Goal: Find specific page/section: Locate a particular part of the current website

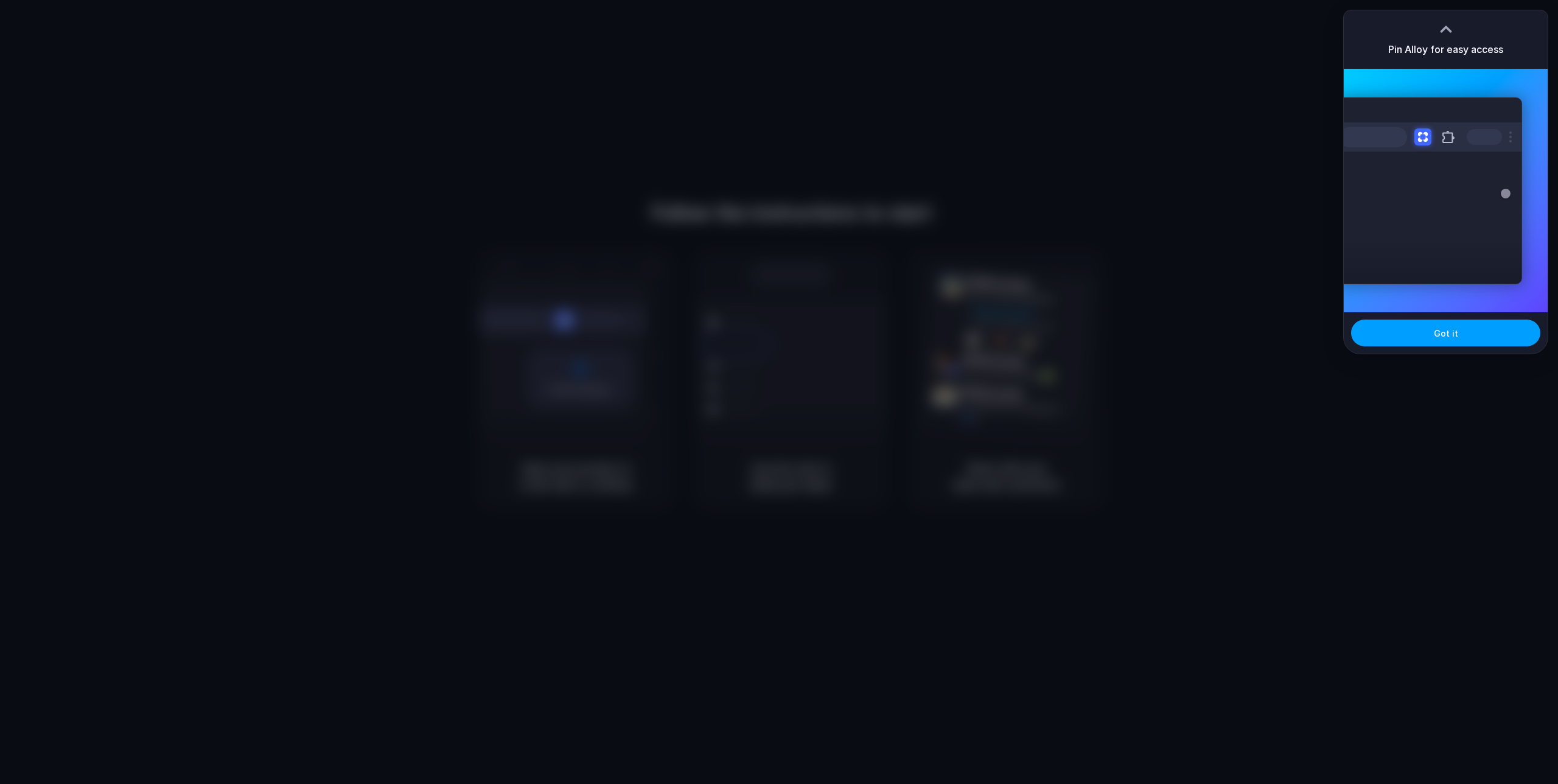
click at [1452, 334] on span "Got it" at bounding box center [1446, 333] width 24 height 13
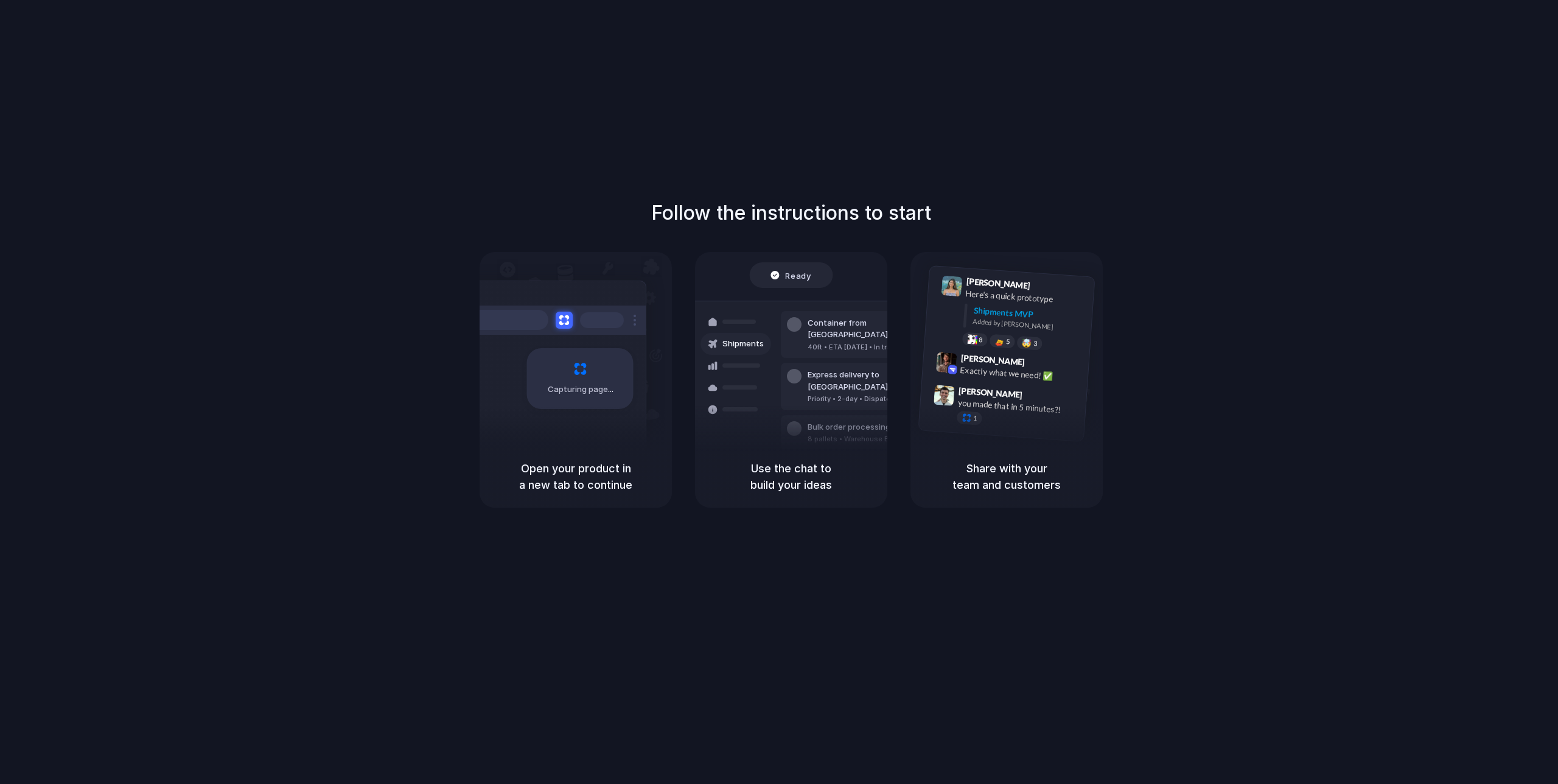
click at [1089, 154] on div "Follow the instructions to start Capturing page Open your product in a new tab …" at bounding box center [791, 404] width 1582 height 808
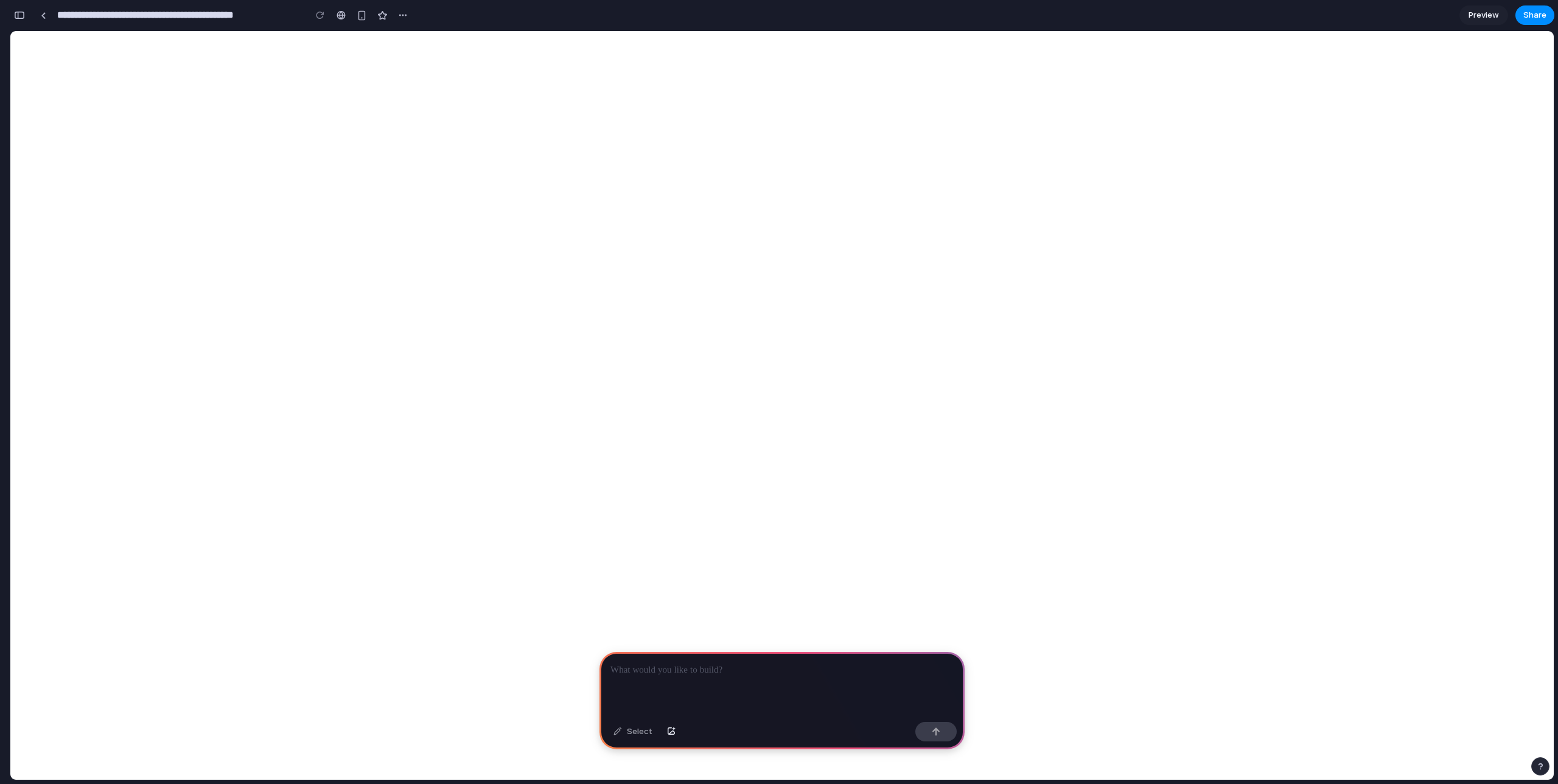
click at [892, 674] on div at bounding box center [782, 684] width 365 height 65
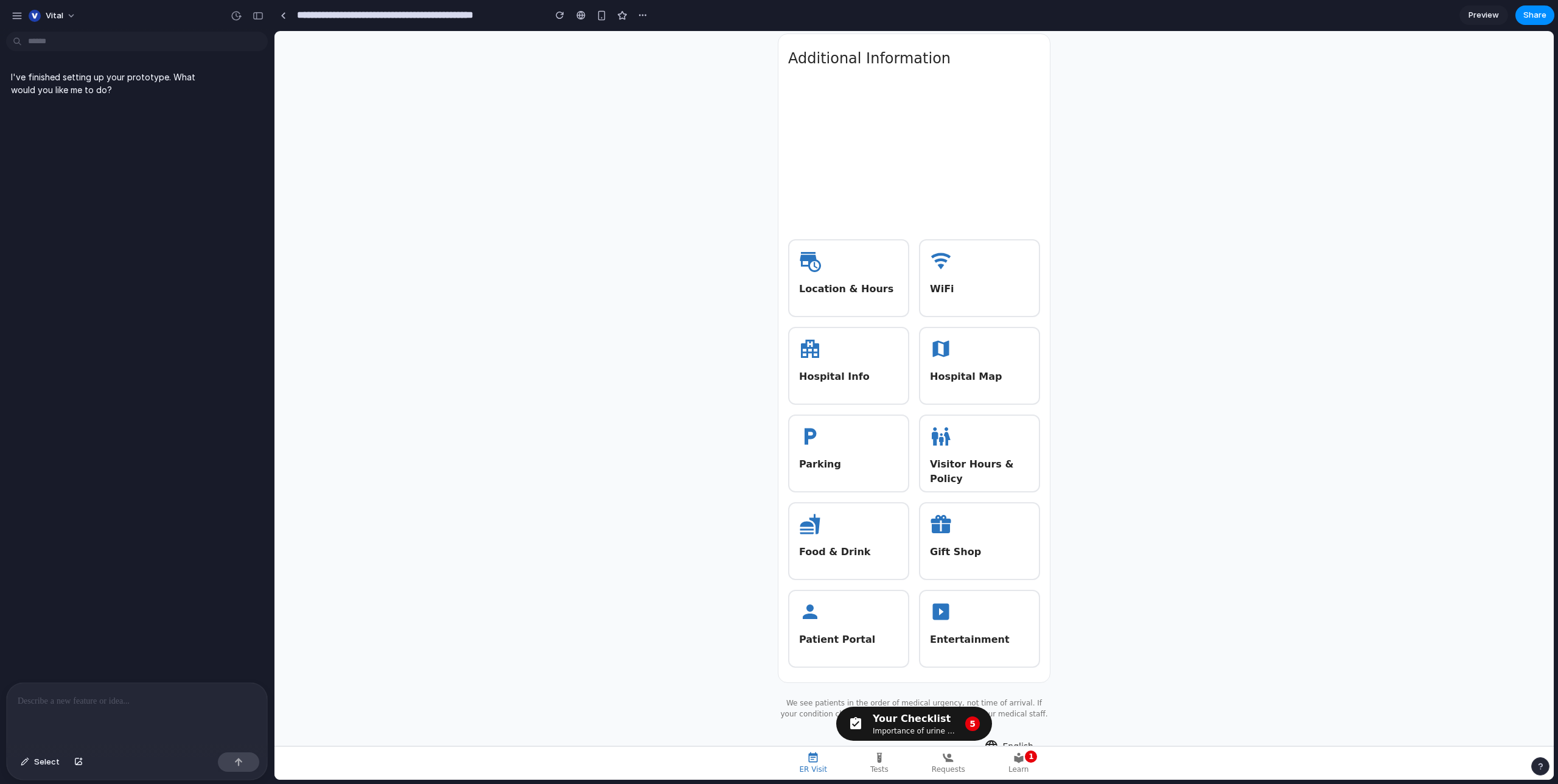
scroll to position [1553, 0]
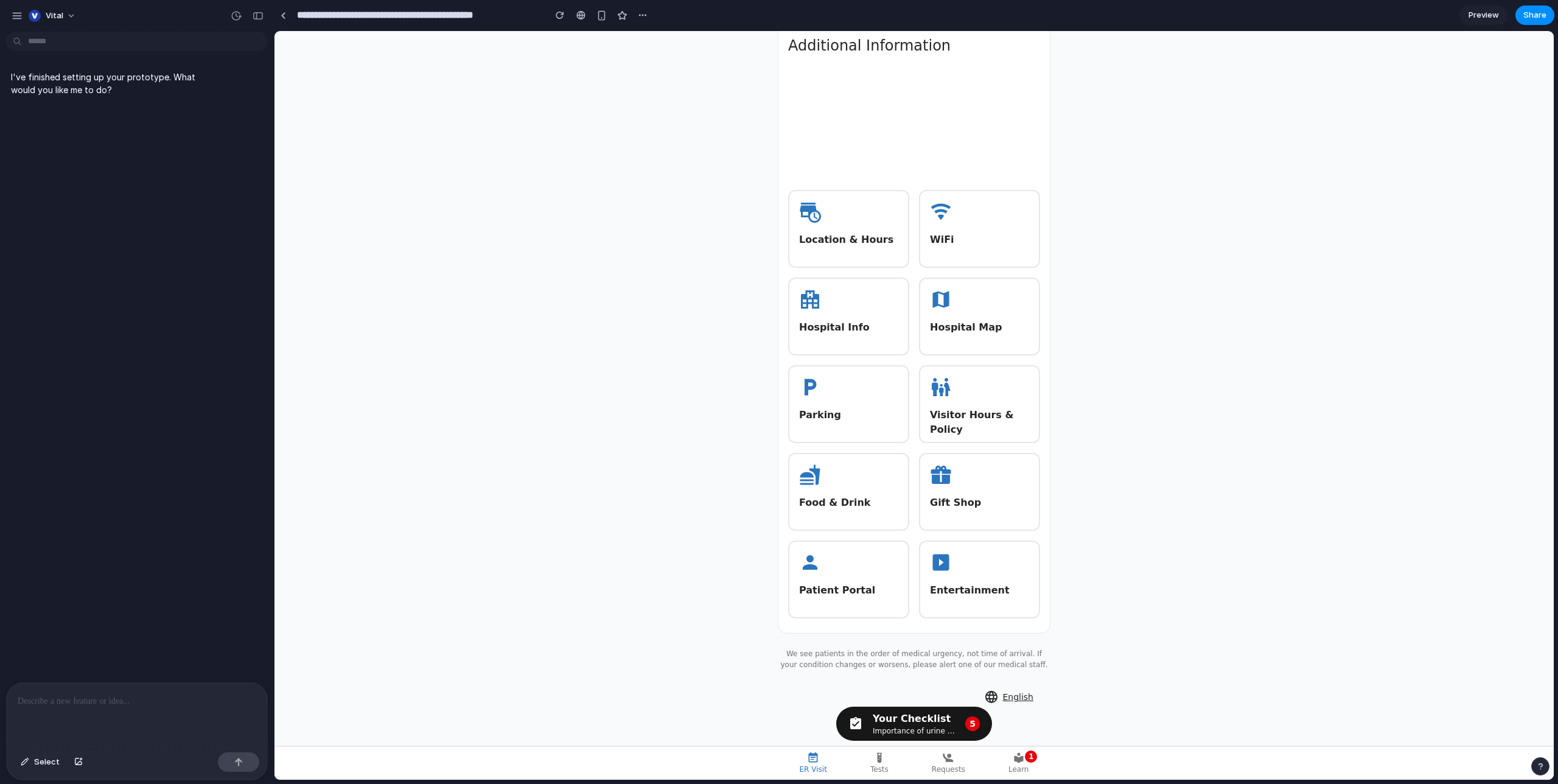
click at [905, 721] on div "Your Checklist" at bounding box center [914, 718] width 83 height 15
click at [910, 722] on div "Your Checklist" at bounding box center [914, 718] width 83 height 15
click at [949, 761] on icon at bounding box center [948, 757] width 12 height 12
click at [1026, 758] on p "1" at bounding box center [1031, 756] width 10 height 7
click at [876, 762] on icon at bounding box center [880, 757] width 12 height 12
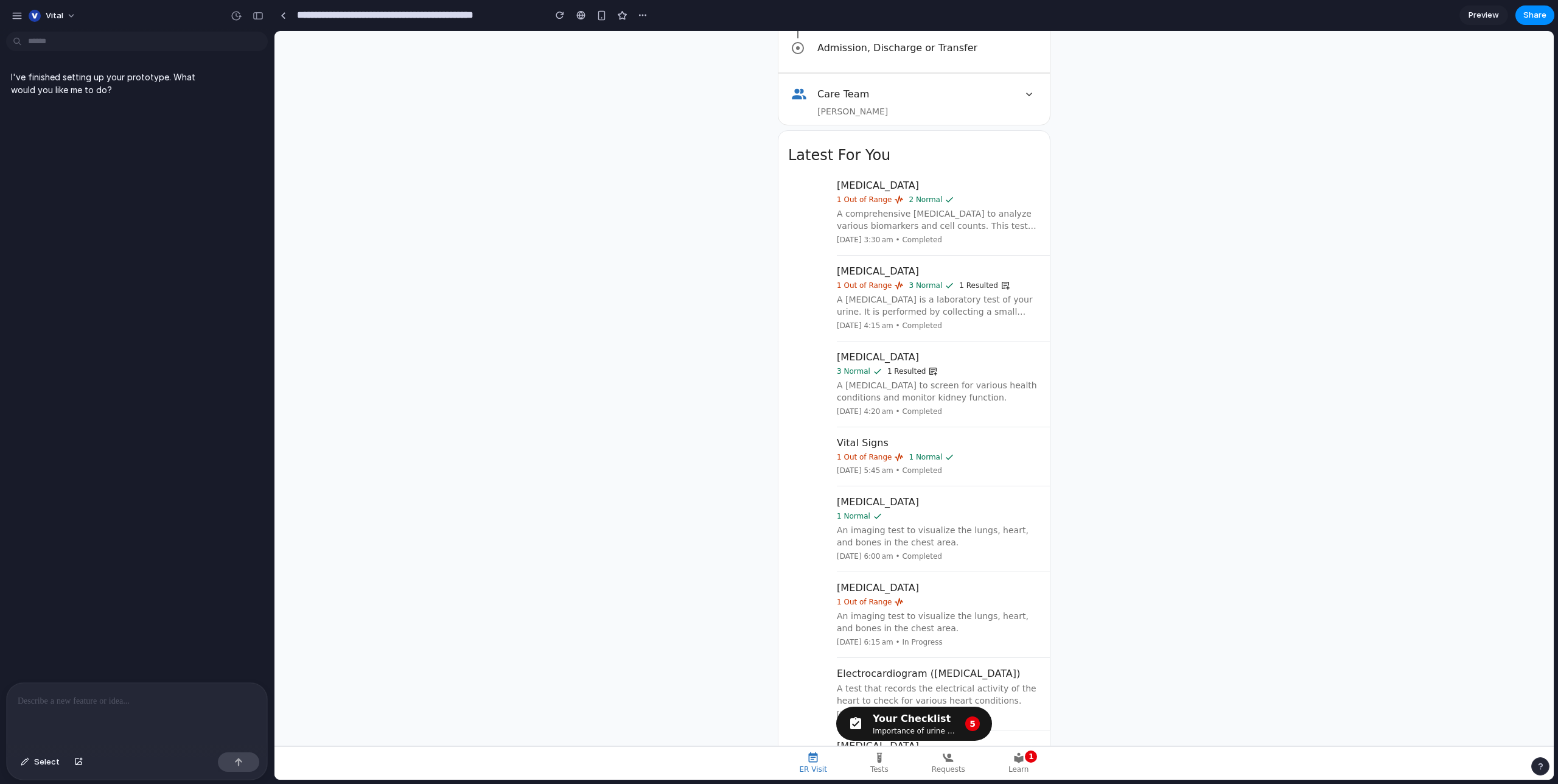
scroll to position [694, 0]
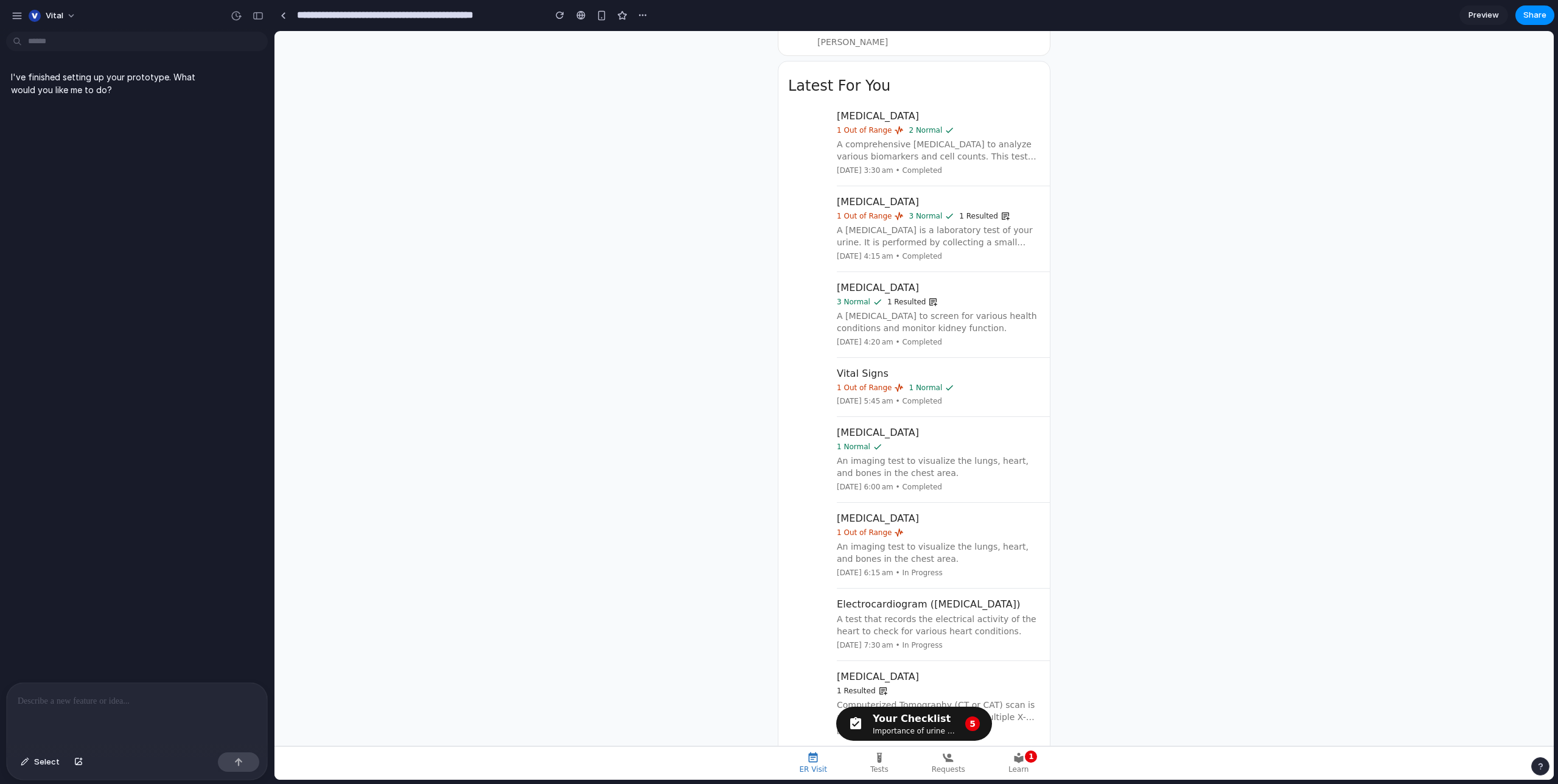
click at [118, 717] on div at bounding box center [137, 715] width 261 height 65
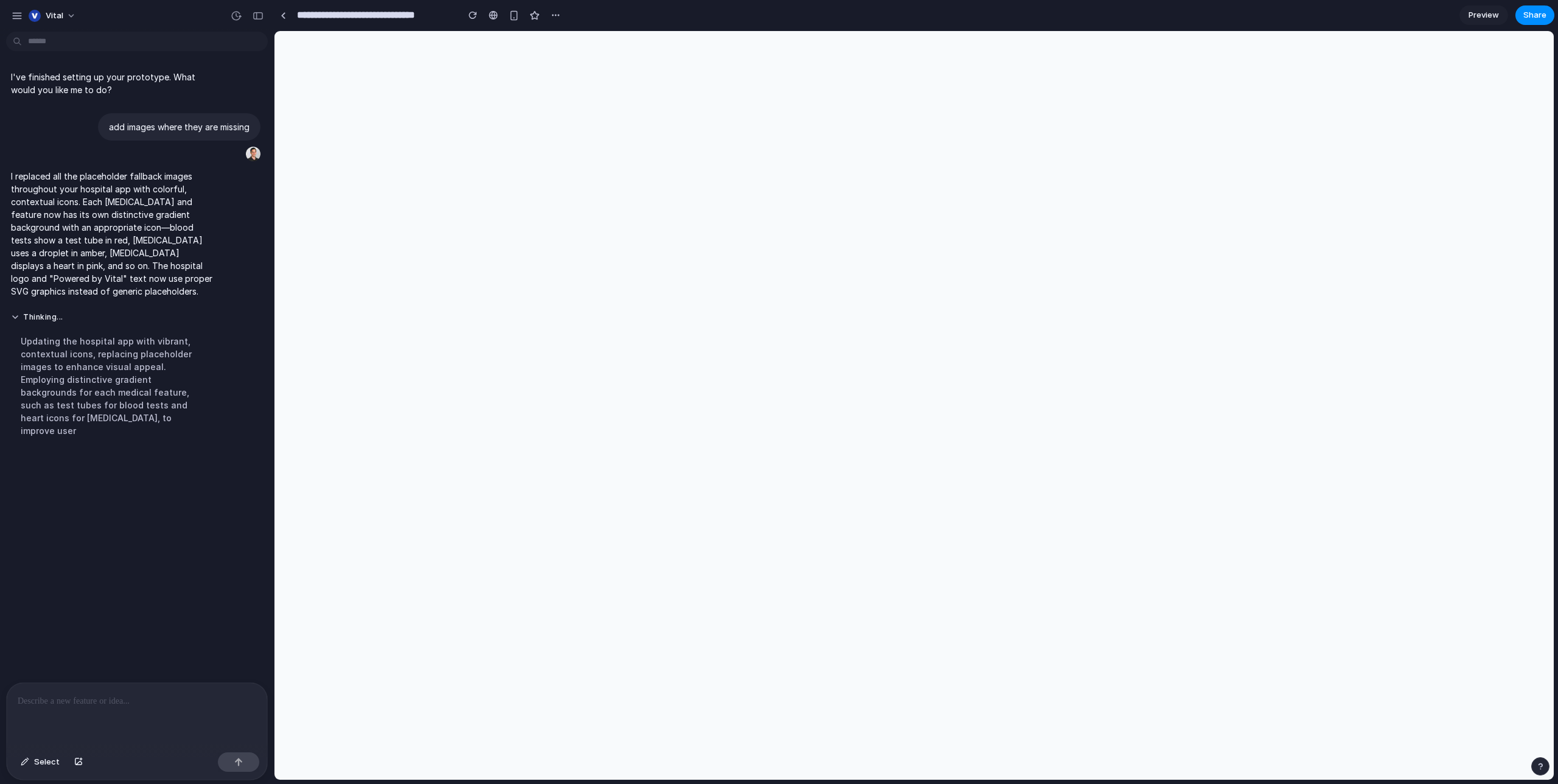
scroll to position [0, 0]
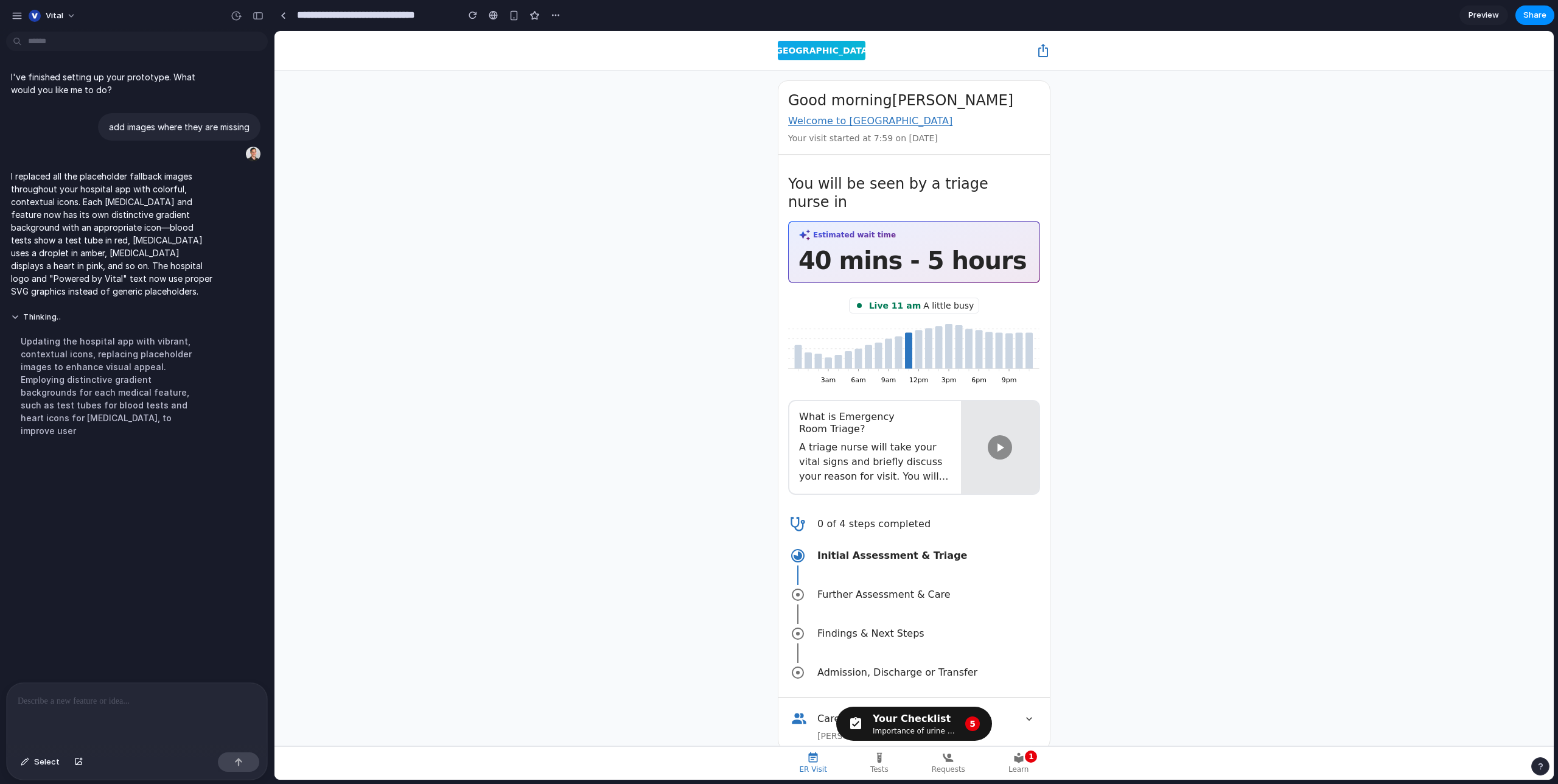
click at [801, 51] on text "Greenwood Hospital" at bounding box center [821, 50] width 100 height 10
click at [781, 82] on section "Good morning John Welcome to Greenwood Hospital Your visit started at 7:59 on S…" at bounding box center [914, 415] width 273 height 670
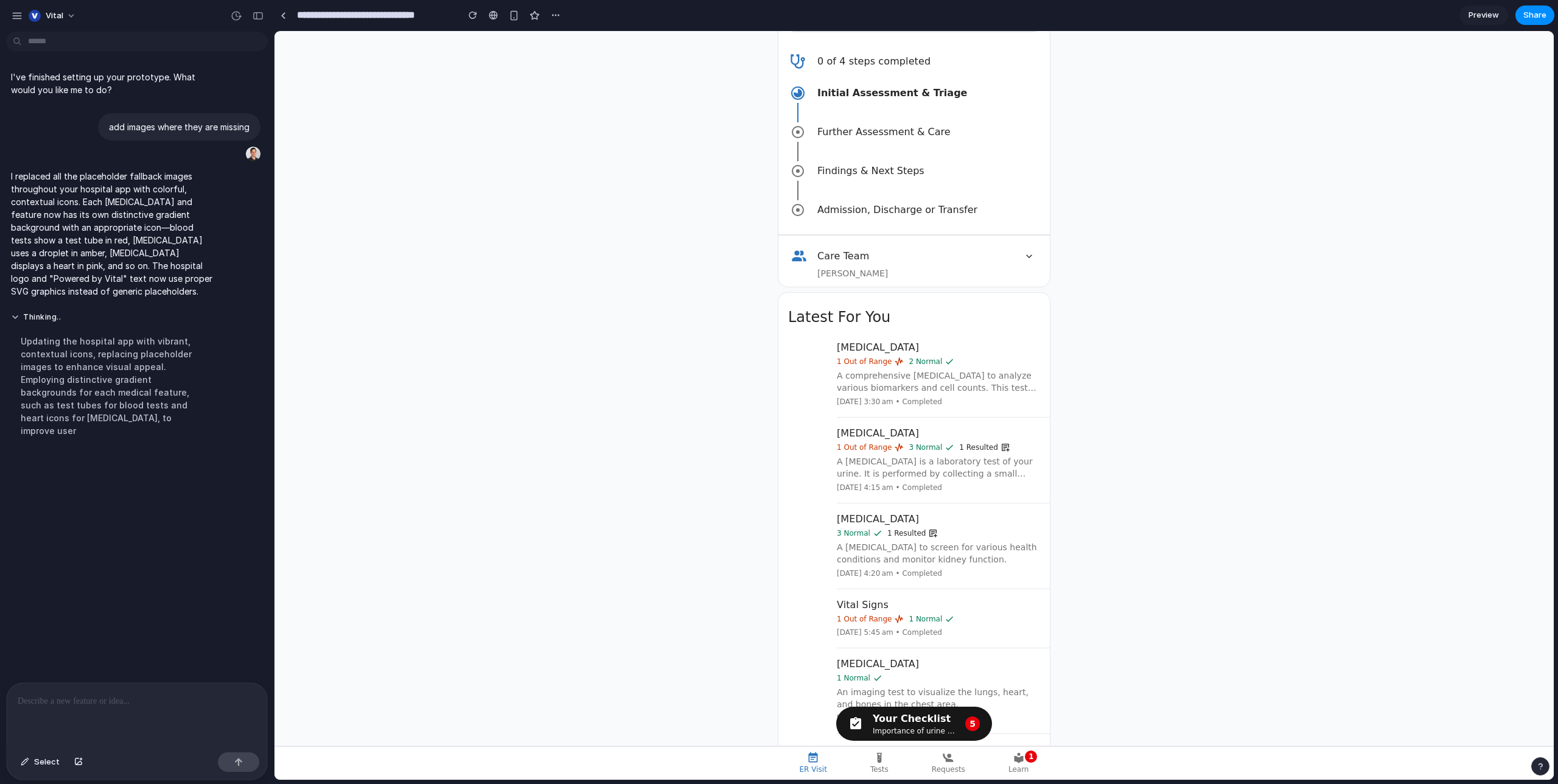
scroll to position [486, 0]
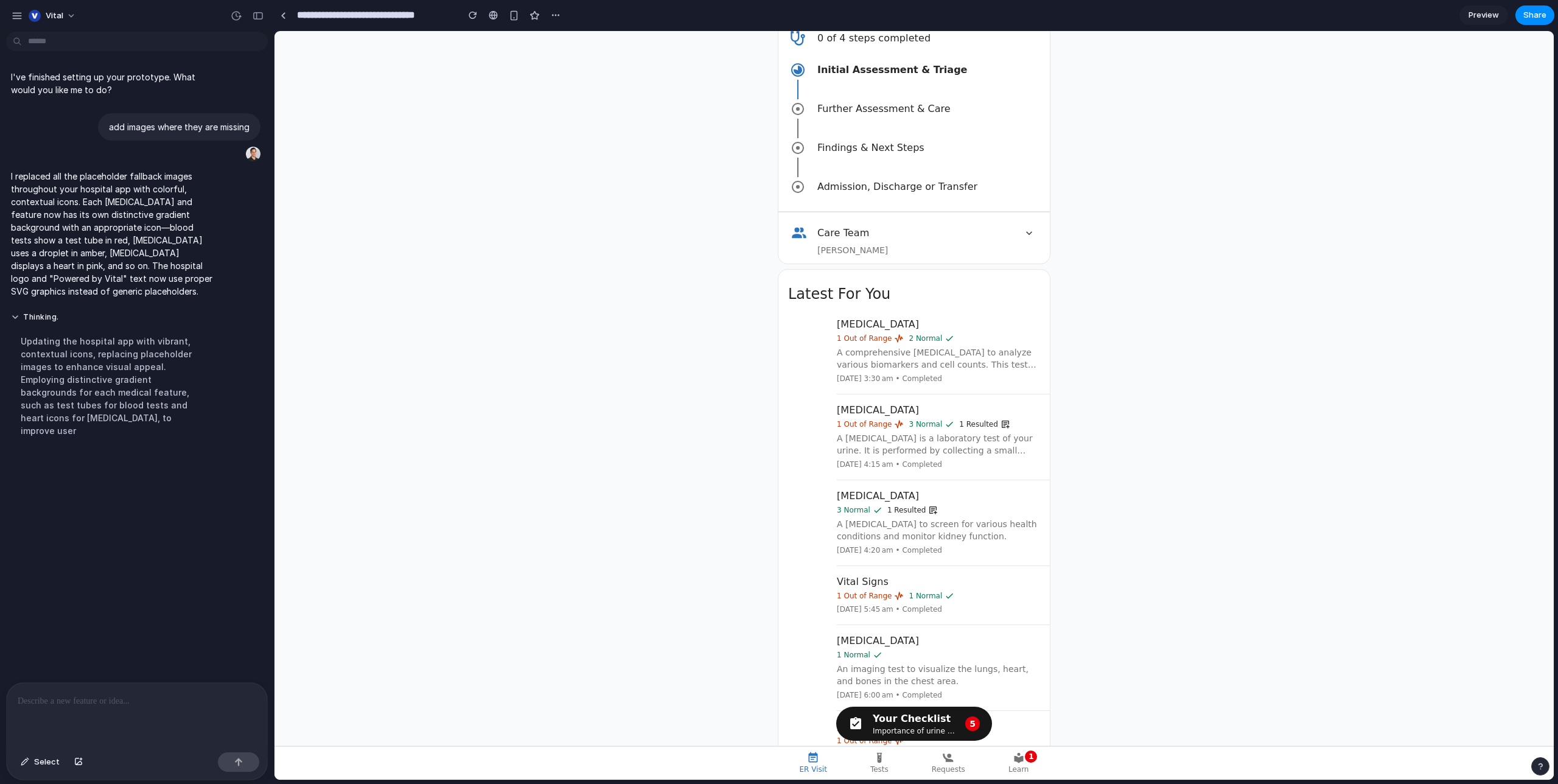
click at [805, 334] on div at bounding box center [807, 338] width 39 height 39
click at [144, 404] on div "Updating the hospital app with vibrant, contextual icons, replacing placeholder…" at bounding box center [112, 386] width 203 height 117
click at [486, 376] on main "Good morning John Welcome to Greenwood Hospital Your visit started at 7:59 on S…" at bounding box center [914, 661] width 1279 height 2152
type input "**********"
